Goal: Transaction & Acquisition: Purchase product/service

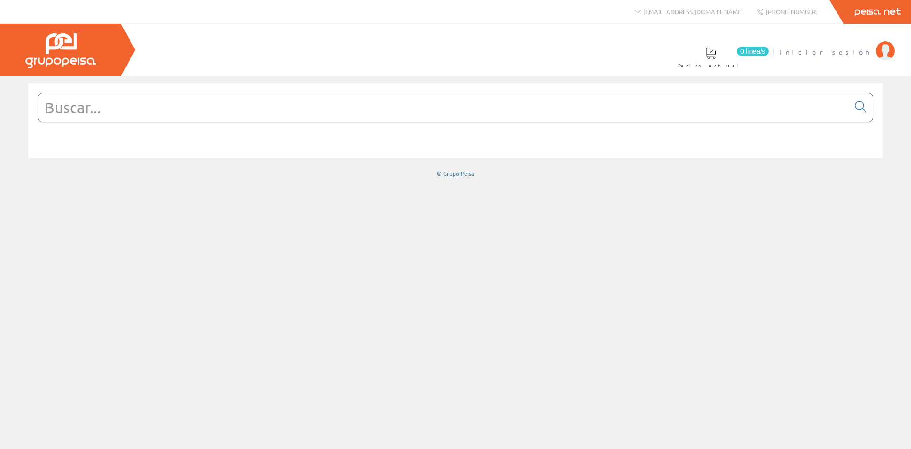
click at [845, 53] on span "Iniciar sesión" at bounding box center [825, 51] width 92 height 9
click at [93, 108] on input "text" at bounding box center [443, 107] width 811 height 28
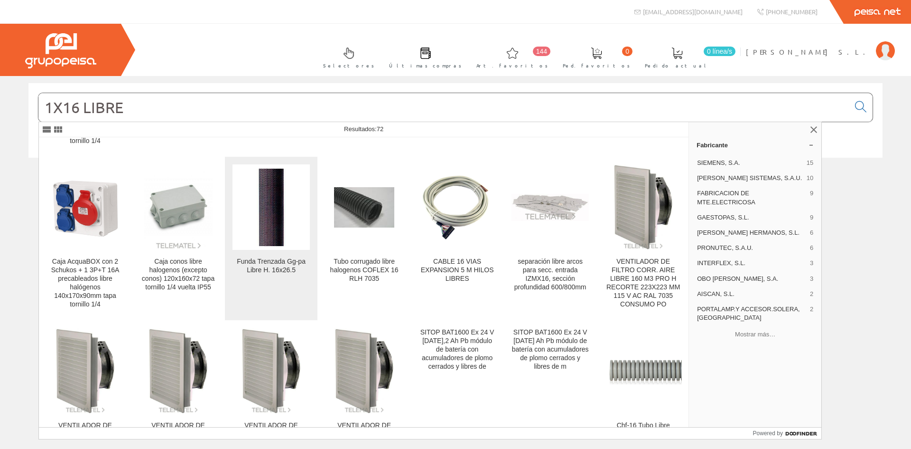
scroll to position [142, 0]
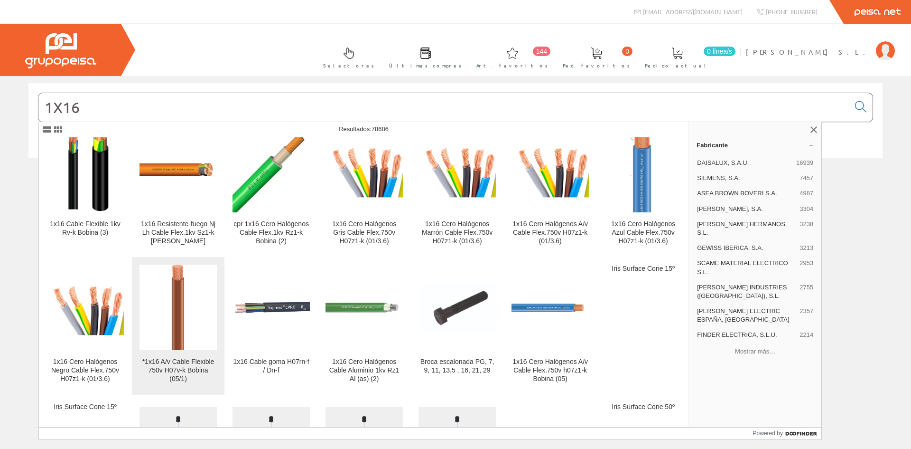
scroll to position [47, 0]
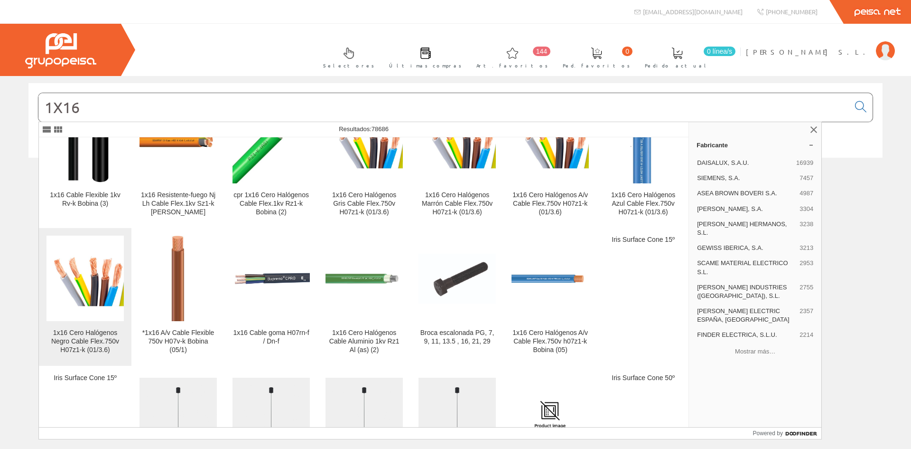
type input "1X16"
click at [94, 317] on figure at bounding box center [85, 277] width 77 height 85
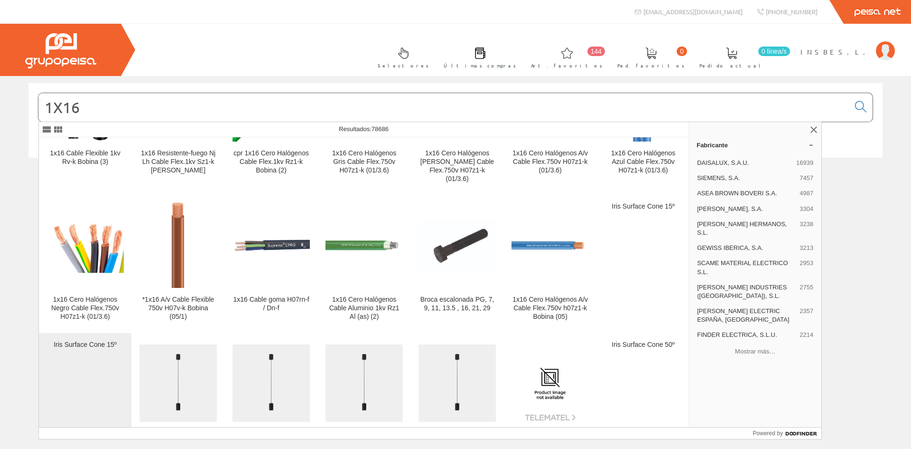
scroll to position [95, 0]
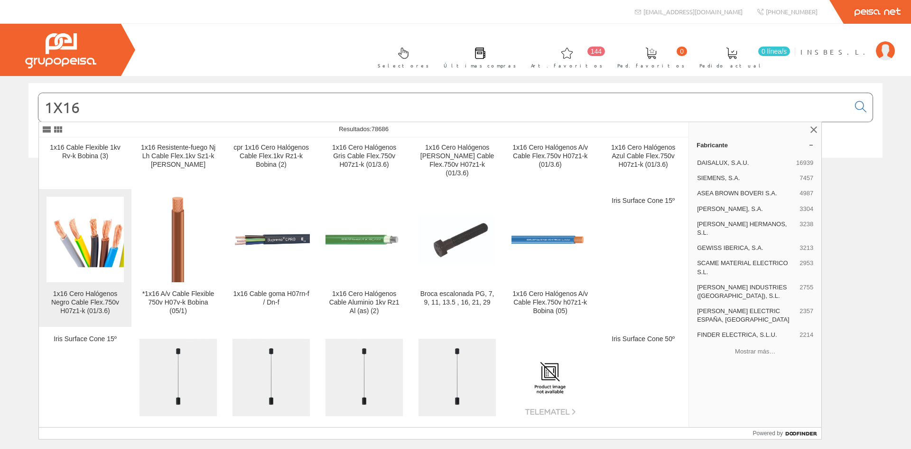
click at [86, 293] on div "1x16 Cero Halógenos Negro Cable Flex.750v H07z1-k (01/3.6)" at bounding box center [85, 303] width 77 height 26
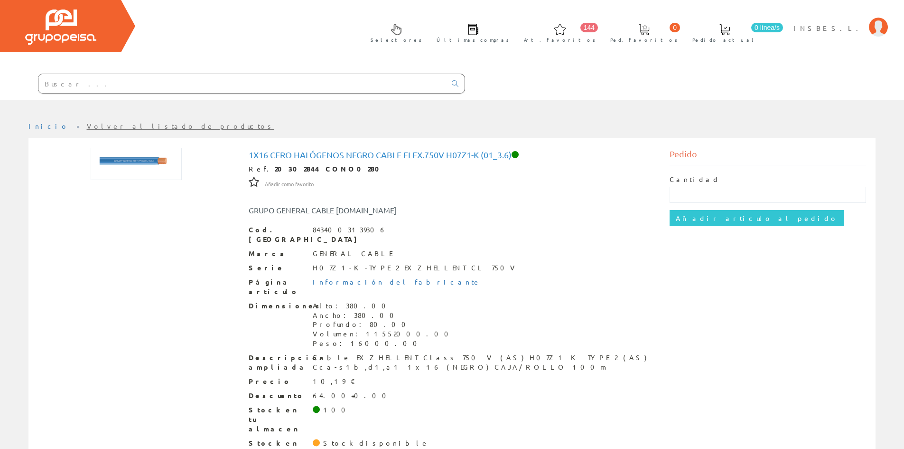
scroll to position [35, 0]
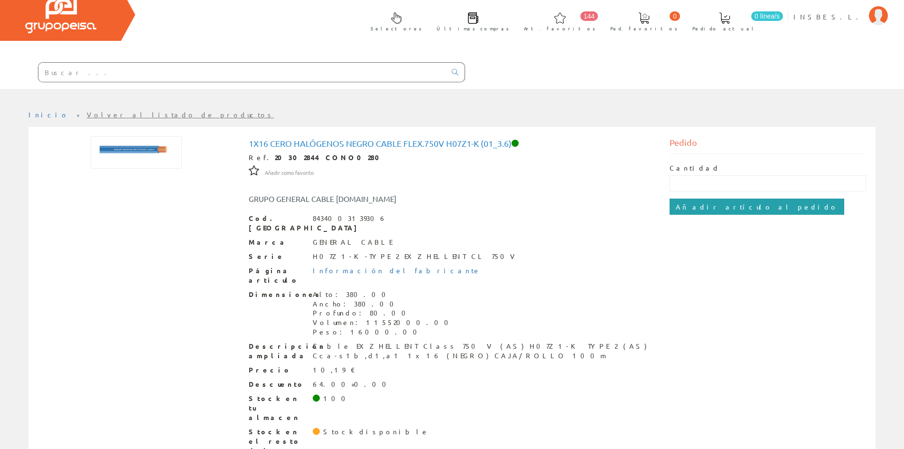
click at [690, 207] on input "Añadir artículo al pedido" at bounding box center [757, 206] width 175 height 16
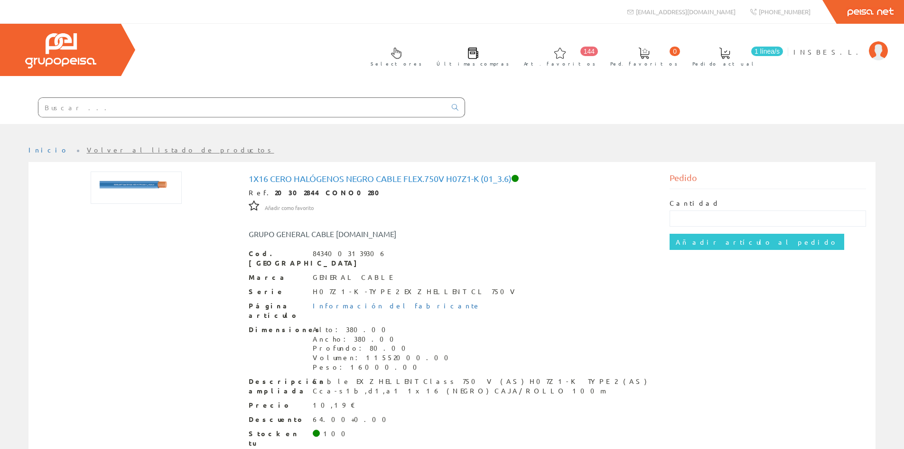
scroll to position [35, 0]
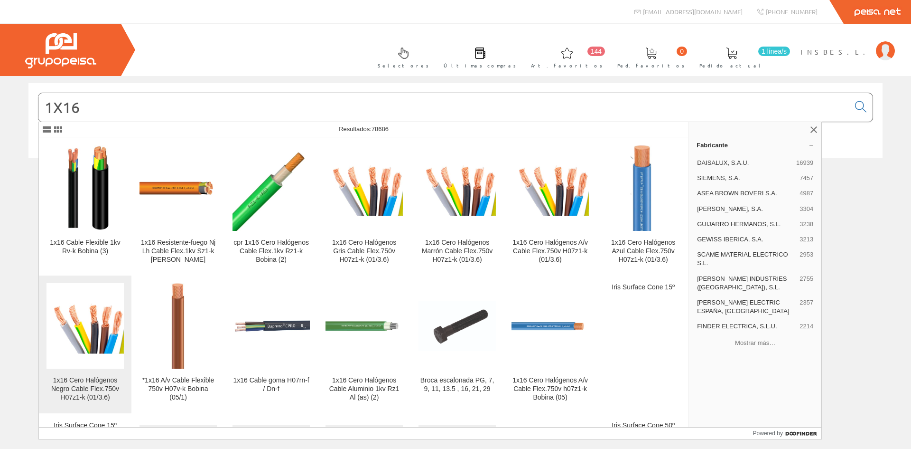
click at [101, 381] on div "1x16 Cero Halógenos Negro Cable Flex.750v H07z1-k (01/3.6)" at bounding box center [85, 389] width 77 height 26
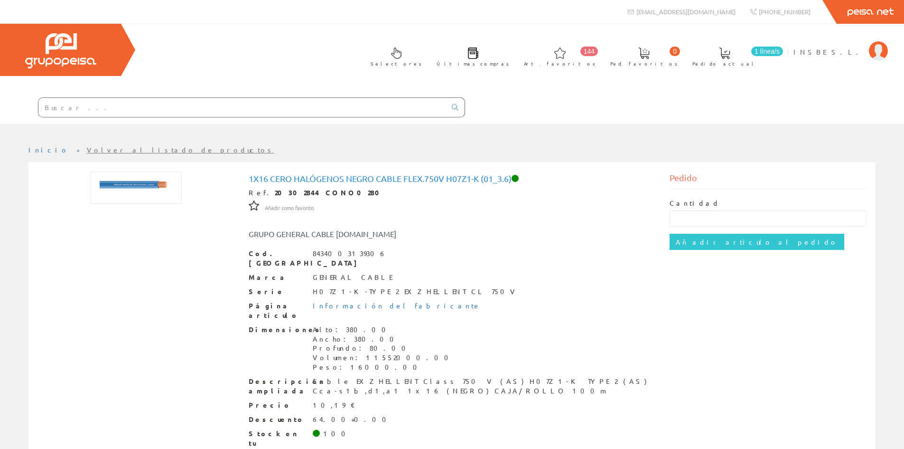
scroll to position [35, 0]
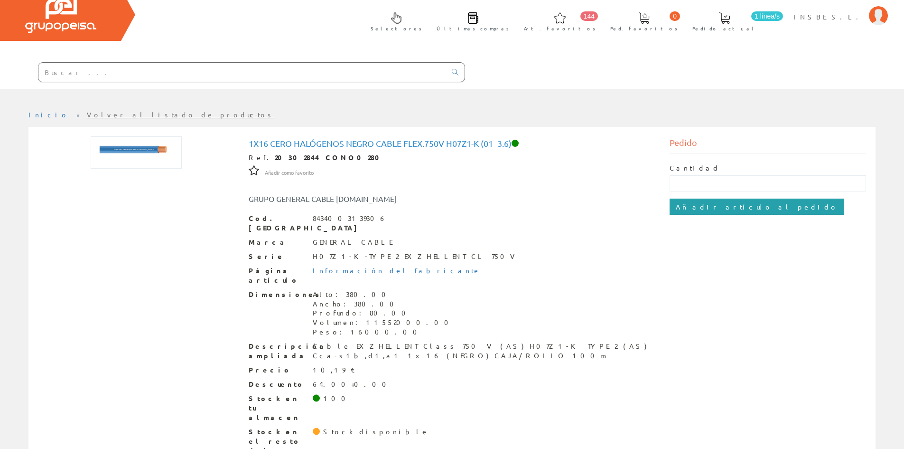
click at [699, 208] on input "Añadir artículo al pedido" at bounding box center [757, 206] width 175 height 16
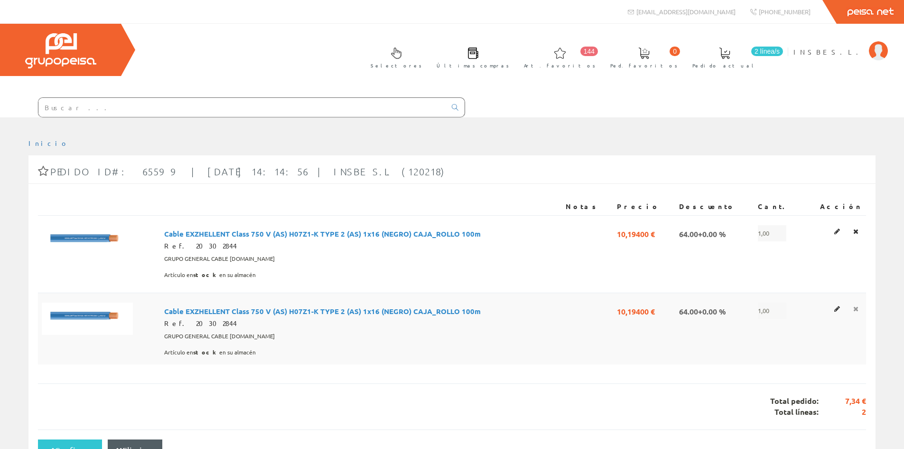
click at [859, 237] on link at bounding box center [856, 231] width 11 height 12
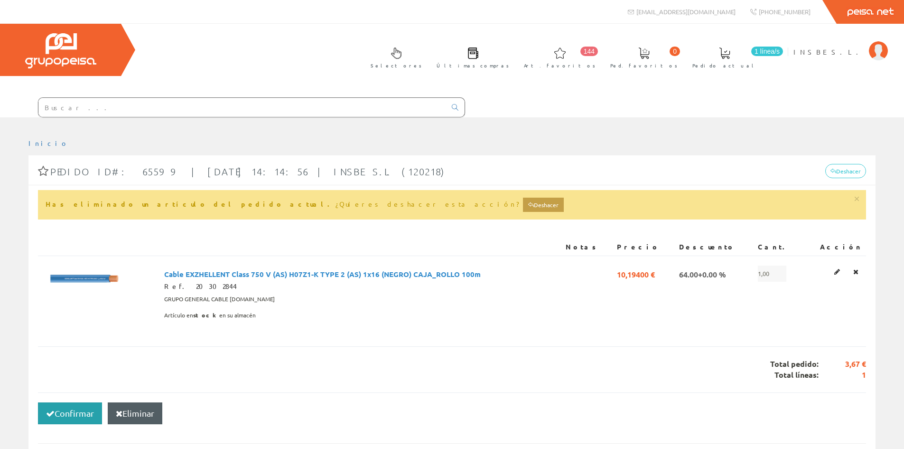
click at [73, 416] on button "Confirmar" at bounding box center [70, 413] width 64 height 22
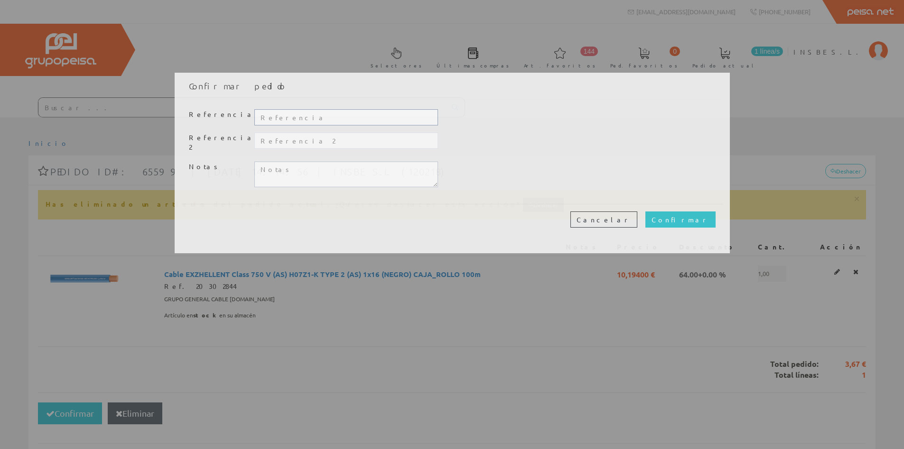
click at [284, 111] on input "text" at bounding box center [345, 117] width 183 height 16
type input "TALLER"
click at [698, 214] on input "Confirmar" at bounding box center [681, 219] width 70 height 16
